Goal: Task Accomplishment & Management: Manage account settings

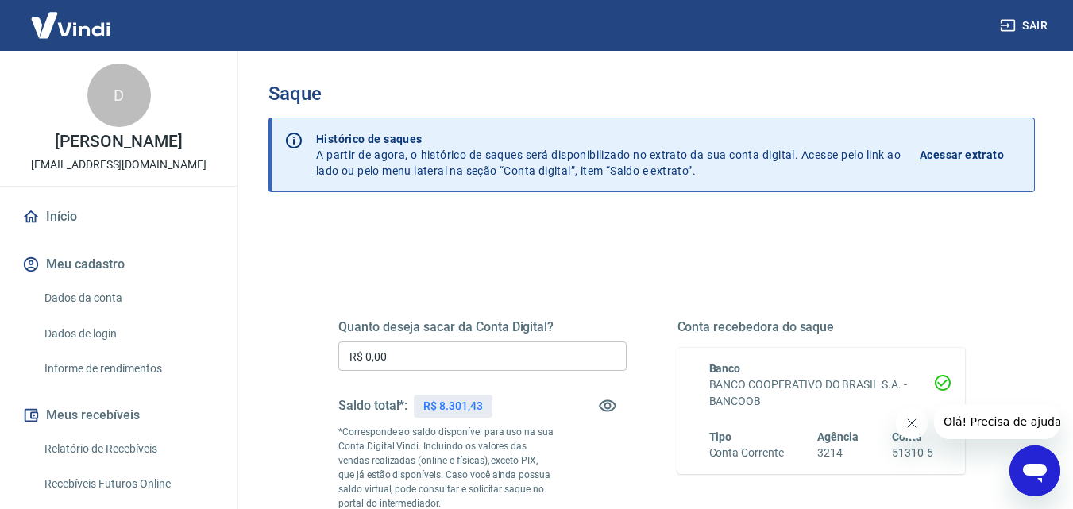
click at [473, 361] on input "R$ 0,00" at bounding box center [482, 356] width 288 height 29
type input "R$ 8.000,00"
click at [490, 267] on div "Quanto deseja sacar da Conta Digital? R$ 8.000,00 ​ Saldo total*: R$ 8.301,43 *…" at bounding box center [651, 441] width 665 height 384
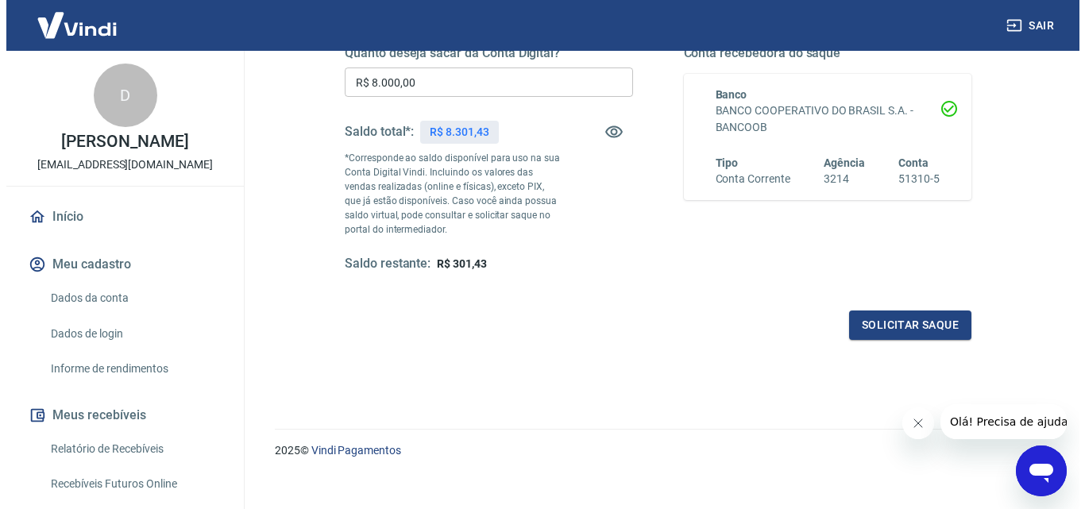
scroll to position [291, 0]
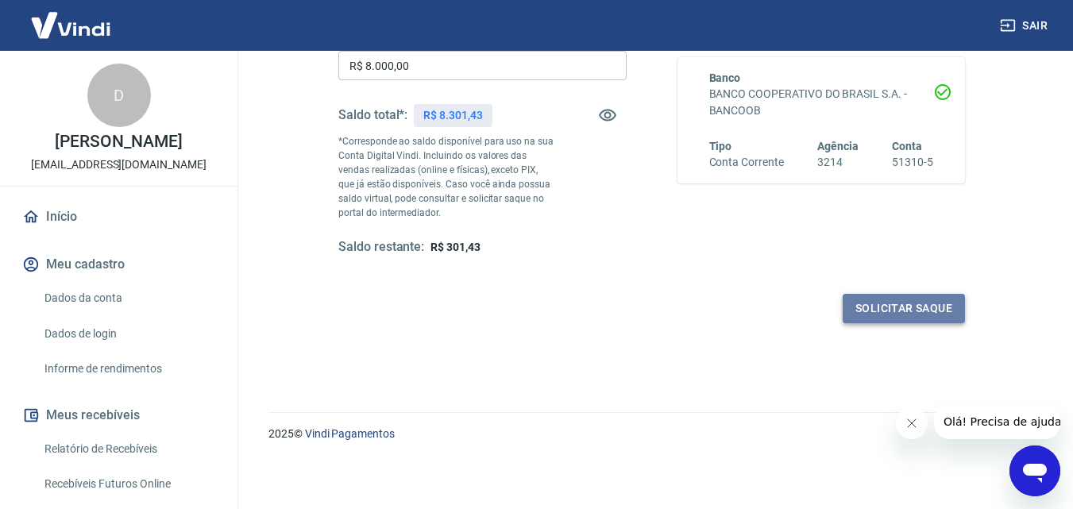
click at [955, 303] on button "Solicitar saque" at bounding box center [904, 308] width 122 height 29
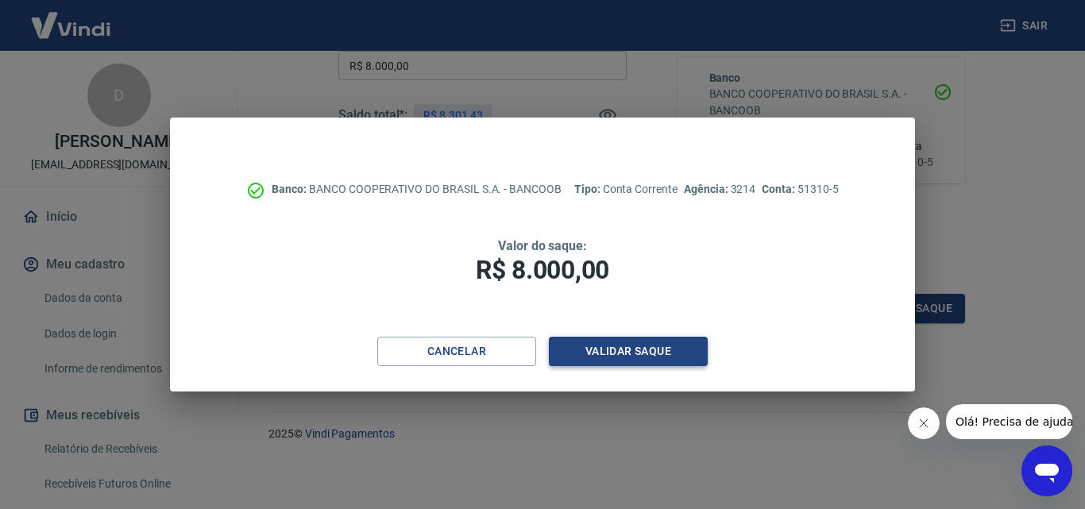
click at [586, 346] on button "Validar saque" at bounding box center [628, 351] width 159 height 29
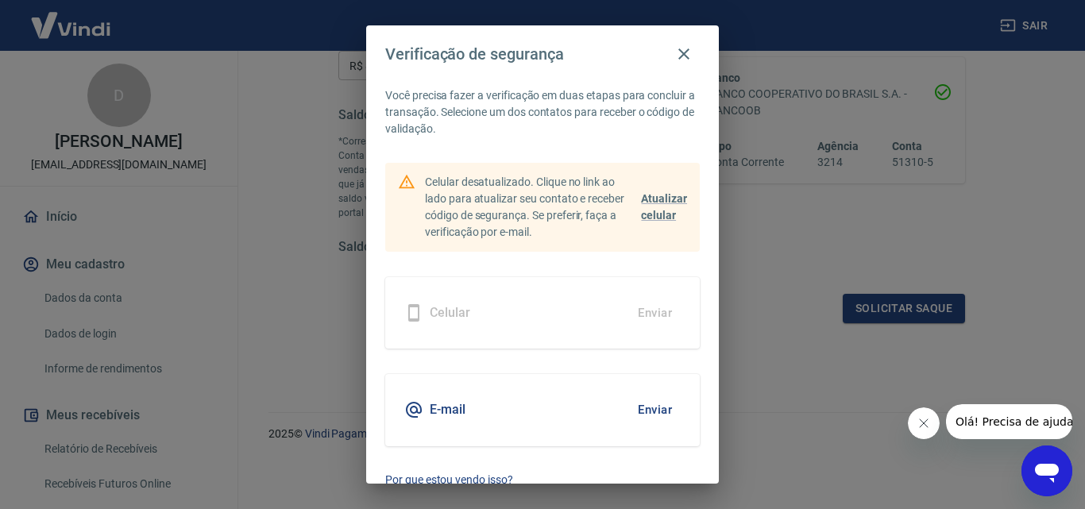
scroll to position [42, 0]
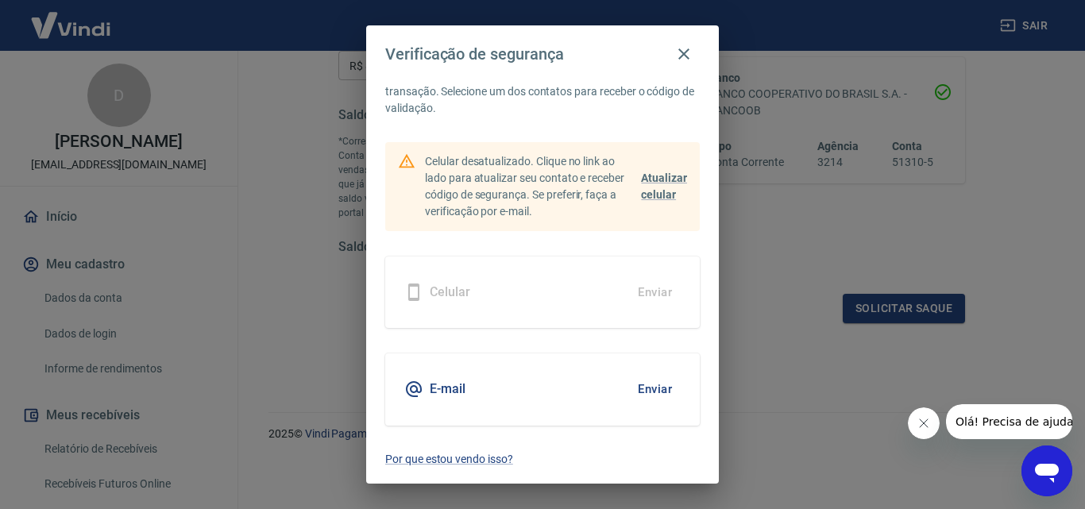
click at [651, 378] on button "Enviar" at bounding box center [655, 389] width 52 height 33
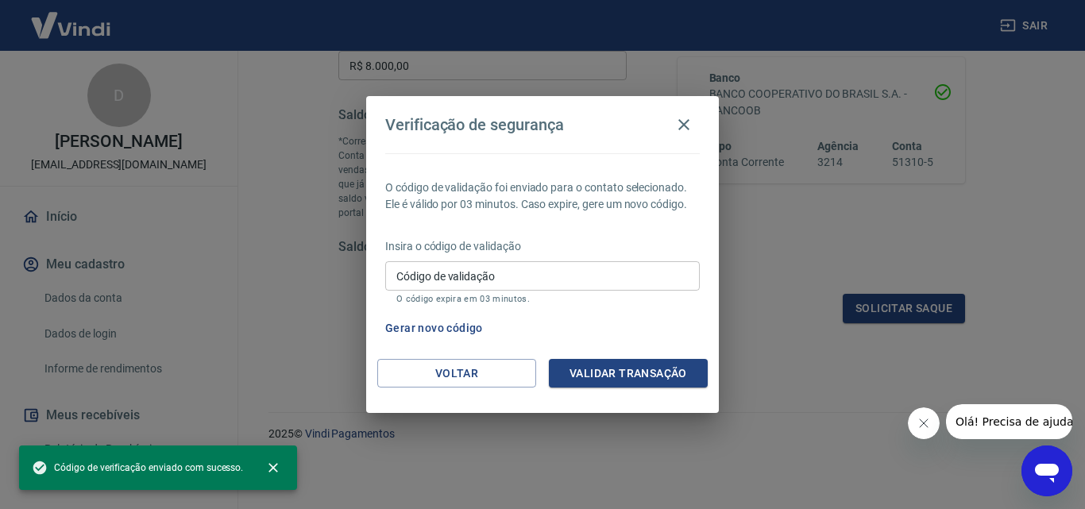
click at [448, 288] on input "Código de validação" at bounding box center [542, 275] width 315 height 29
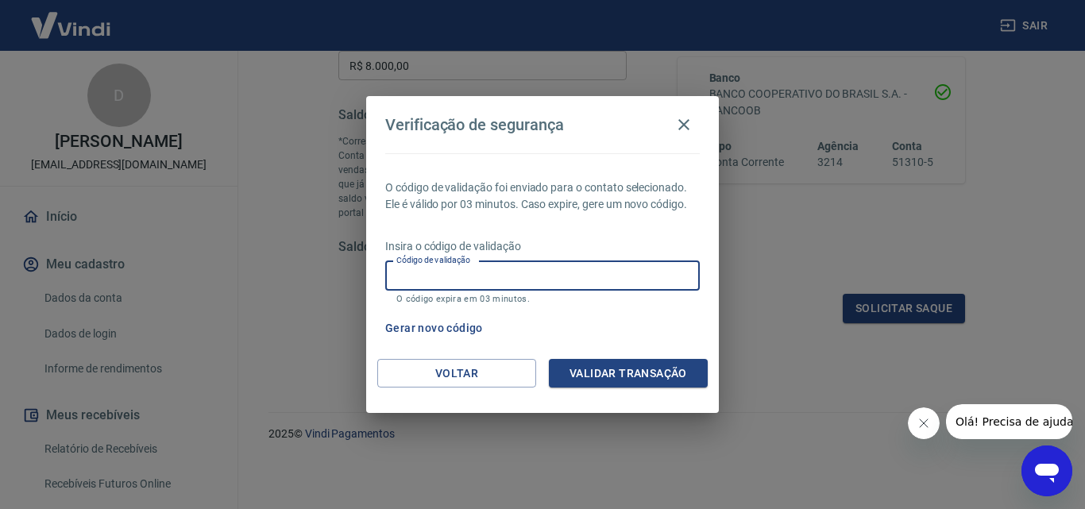
paste input "938074"
type input "938074"
click at [587, 381] on button "Validar transação" at bounding box center [628, 373] width 159 height 29
